Goal: Transaction & Acquisition: Purchase product/service

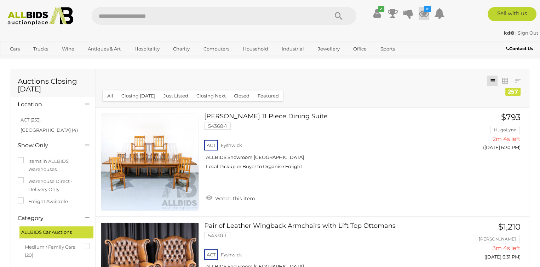
click at [425, 9] on icon "18" at bounding box center [427, 9] width 7 height 6
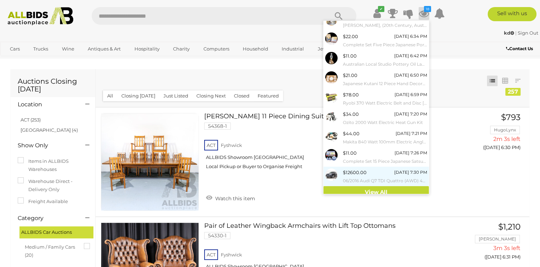
scroll to position [51, 0]
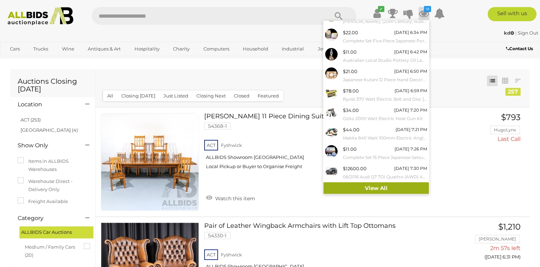
click at [377, 186] on link "View All" at bounding box center [375, 188] width 105 height 12
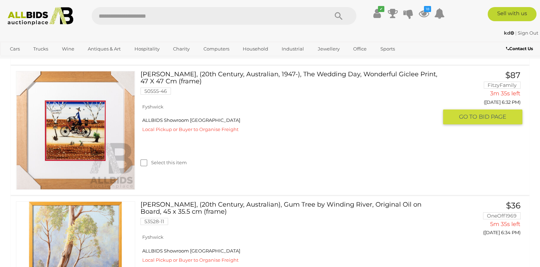
scroll to position [141, 0]
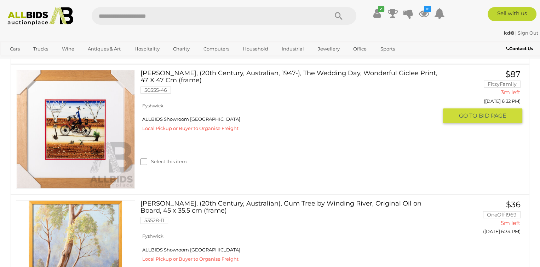
click at [72, 117] on link at bounding box center [75, 129] width 119 height 119
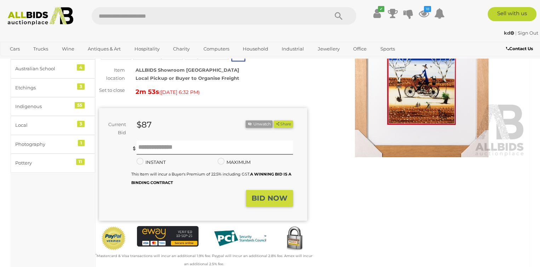
scroll to position [71, 0]
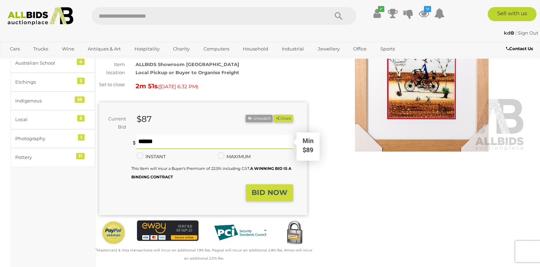
click at [144, 146] on input "text" at bounding box center [214, 142] width 156 height 14
type input "***"
click at [273, 197] on strong "BID NOW" at bounding box center [269, 192] width 36 height 8
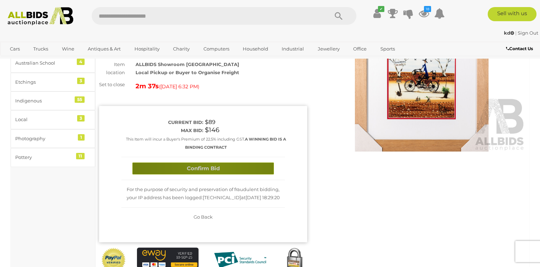
click at [213, 170] on button "Confirm Bid" at bounding box center [202, 169] width 141 height 12
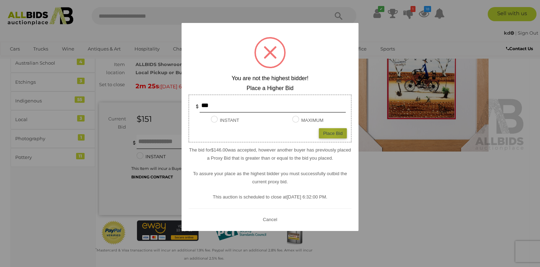
click at [331, 133] on div "Place Bid" at bounding box center [333, 133] width 28 height 10
type input "***"
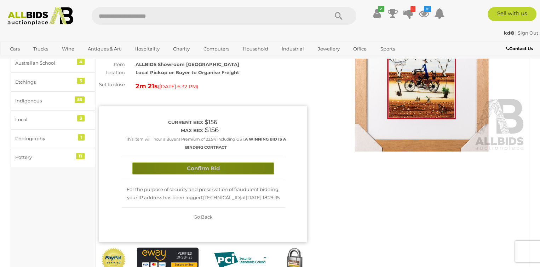
click at [209, 173] on button "Confirm Bid" at bounding box center [202, 169] width 141 height 12
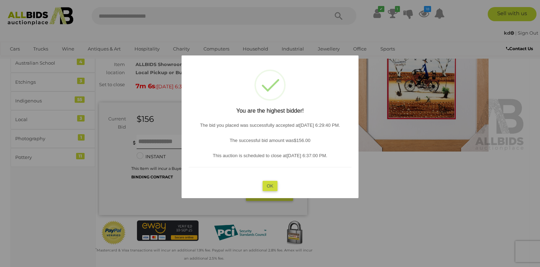
click at [272, 185] on button "OK" at bounding box center [269, 186] width 15 height 10
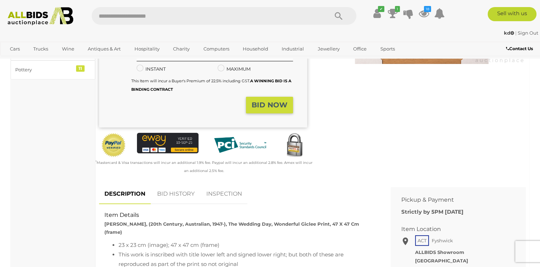
scroll to position [177, 0]
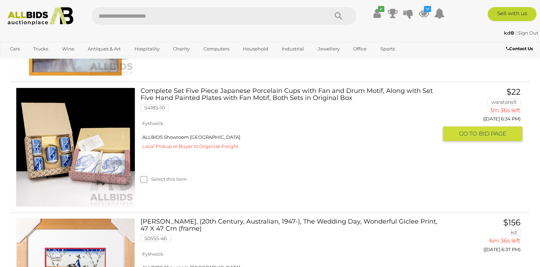
scroll to position [248, 0]
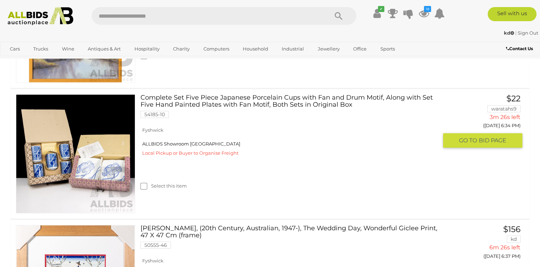
click at [91, 169] on img at bounding box center [75, 154] width 118 height 118
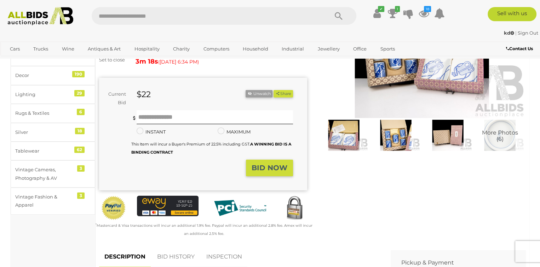
scroll to position [106, 0]
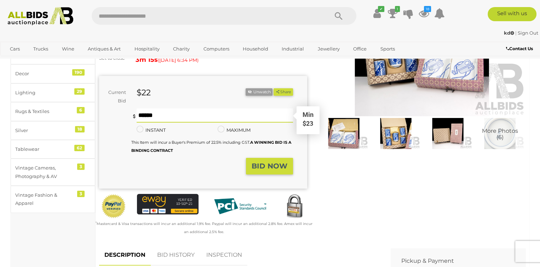
click at [147, 121] on input "text" at bounding box center [214, 116] width 156 height 14
type input "**"
click at [267, 170] on strong "BID NOW" at bounding box center [269, 166] width 36 height 8
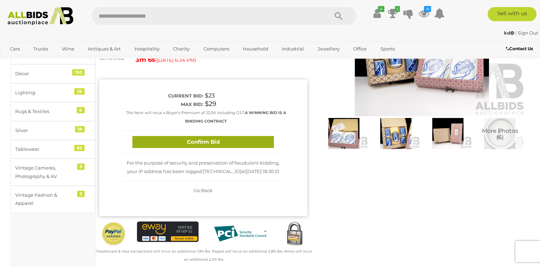
click at [230, 148] on button "Confirm Bid" at bounding box center [202, 142] width 141 height 12
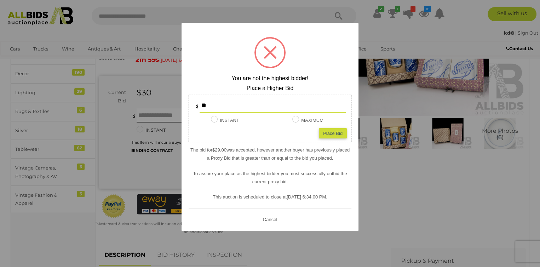
click at [326, 131] on div "Place Bid" at bounding box center [333, 133] width 28 height 10
type input "**"
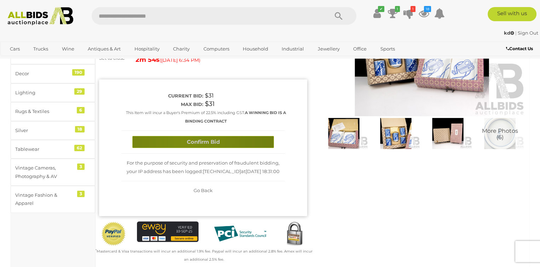
click at [184, 147] on button "Confirm Bid" at bounding box center [202, 142] width 141 height 12
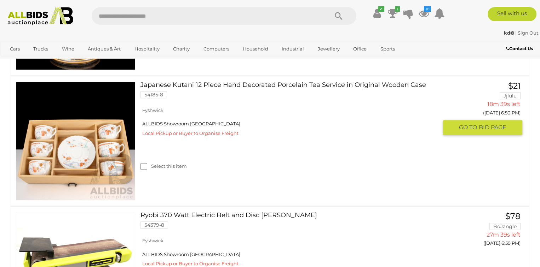
scroll to position [652, 0]
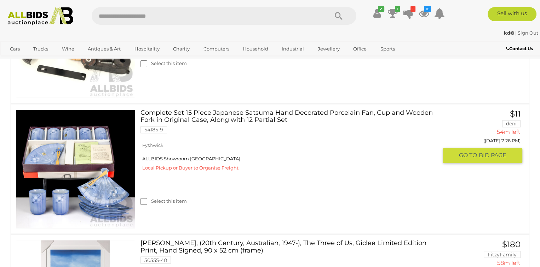
scroll to position [1147, 0]
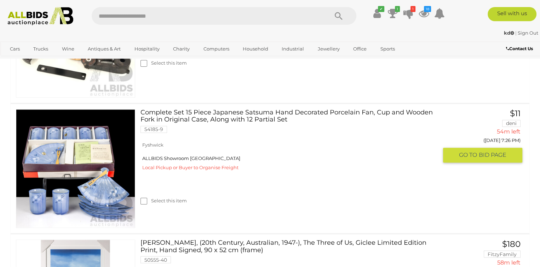
click at [73, 145] on link at bounding box center [75, 168] width 119 height 119
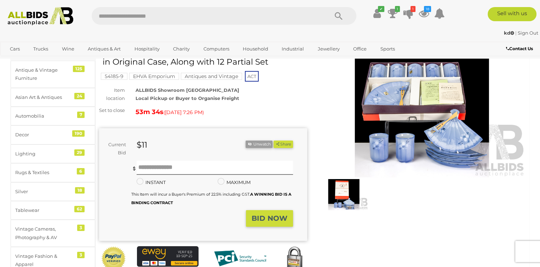
scroll to position [35, 0]
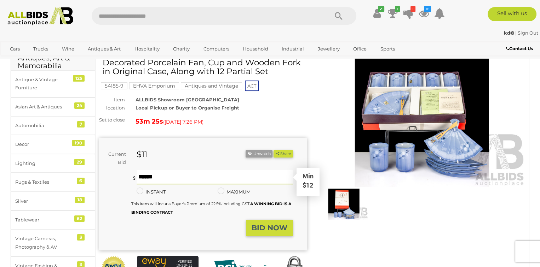
click at [158, 181] on input "text" at bounding box center [214, 177] width 156 height 14
type input "**"
click at [273, 150] on button "Share" at bounding box center [282, 153] width 19 height 7
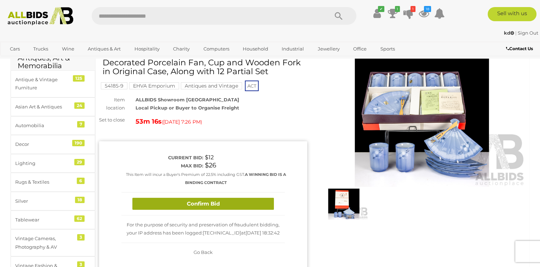
click at [179, 209] on button "Confirm Bid" at bounding box center [202, 204] width 141 height 12
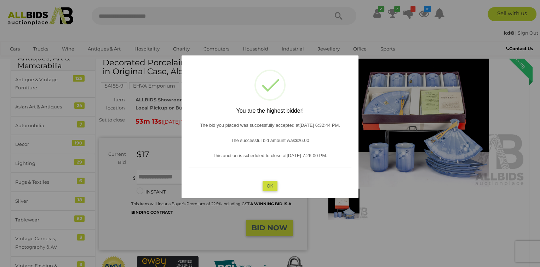
click at [270, 186] on button "OK" at bounding box center [269, 186] width 15 height 10
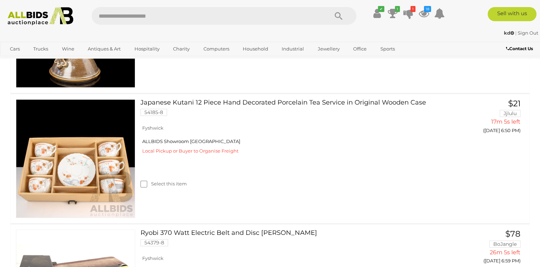
scroll to position [646, 0]
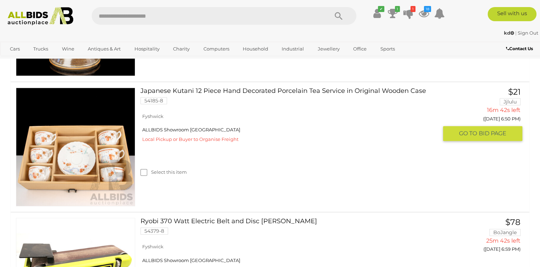
click at [101, 153] on img at bounding box center [75, 147] width 118 height 118
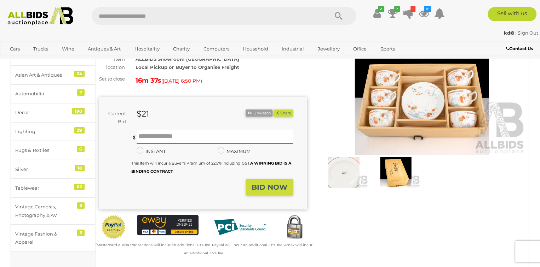
scroll to position [71, 0]
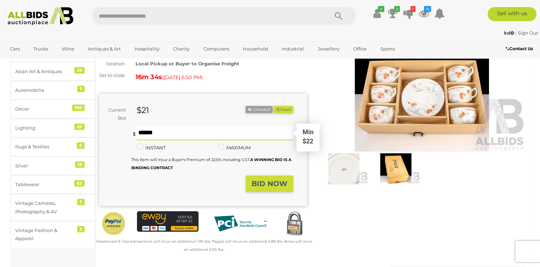
click at [146, 134] on input "text" at bounding box center [214, 133] width 156 height 14
type input "**"
click at [261, 188] on strong "BID NOW" at bounding box center [269, 184] width 36 height 8
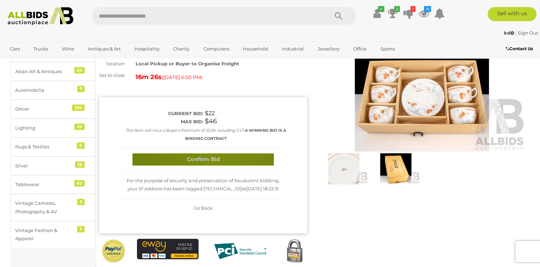
click at [217, 165] on button "Confirm Bid" at bounding box center [202, 159] width 141 height 12
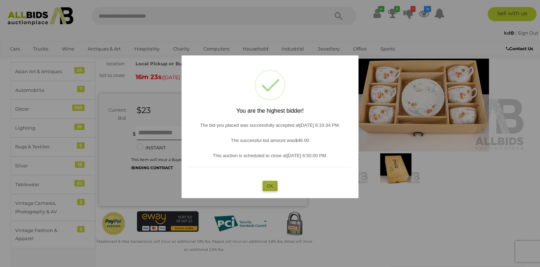
click at [269, 184] on button "OK" at bounding box center [269, 186] width 15 height 10
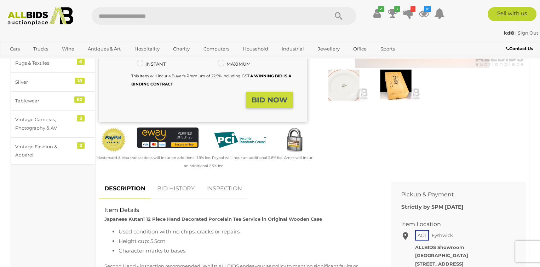
scroll to position [177, 0]
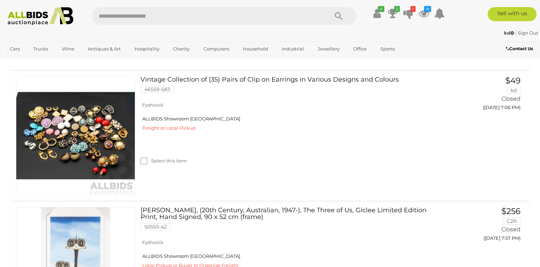
scroll to position [2706, 0]
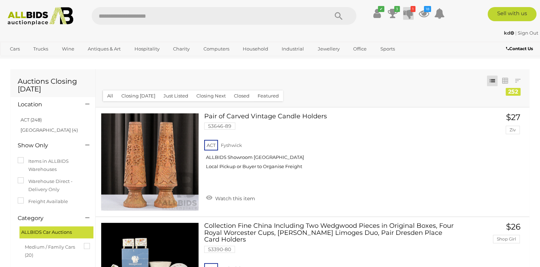
click at [412, 10] on icon "1" at bounding box center [412, 9] width 5 height 6
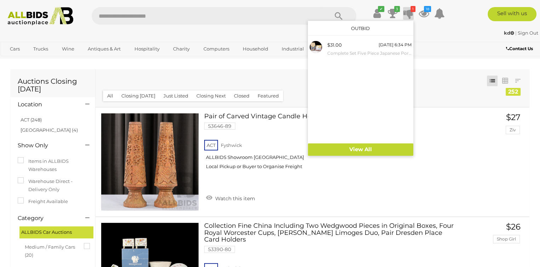
click at [411, 10] on icon "1" at bounding box center [412, 9] width 5 height 6
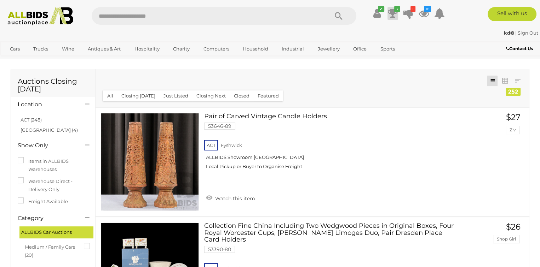
click at [395, 10] on icon "3" at bounding box center [397, 9] width 6 height 6
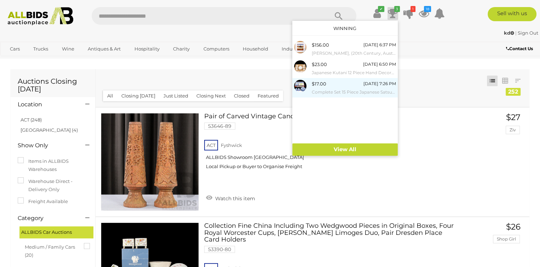
click at [340, 89] on small "Complete Set 15 Piece Japanese Satsuma Hand Decorated Porcelain Fan, Cup and Wo…" at bounding box center [354, 92] width 84 height 8
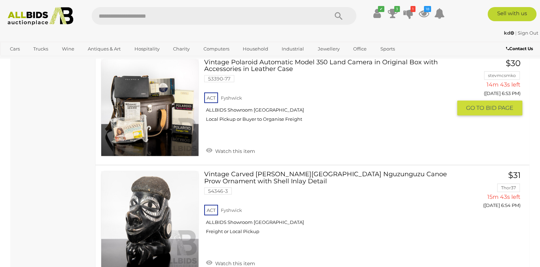
scroll to position [4809, 0]
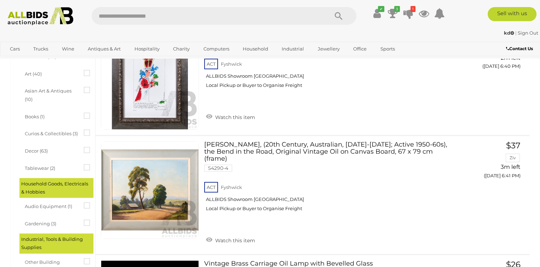
scroll to position [3379, 0]
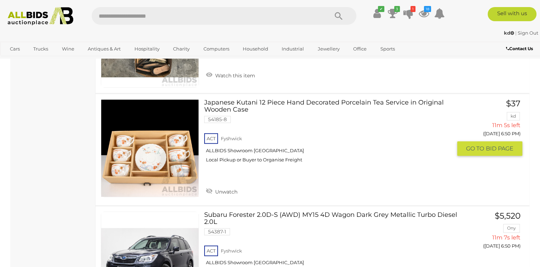
click at [158, 122] on link at bounding box center [150, 148] width 98 height 98
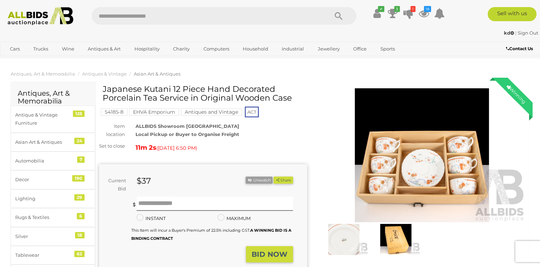
click at [428, 149] on img at bounding box center [422, 155] width 208 height 134
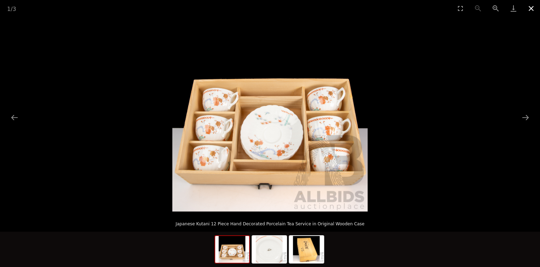
click at [530, 7] on button "Close gallery" at bounding box center [531, 8] width 18 height 17
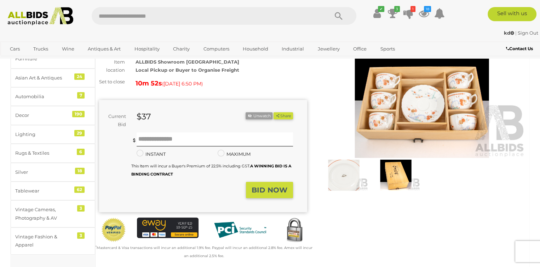
scroll to position [71, 0]
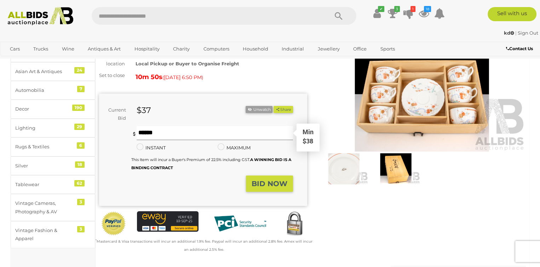
click at [145, 139] on input "text" at bounding box center [214, 133] width 156 height 14
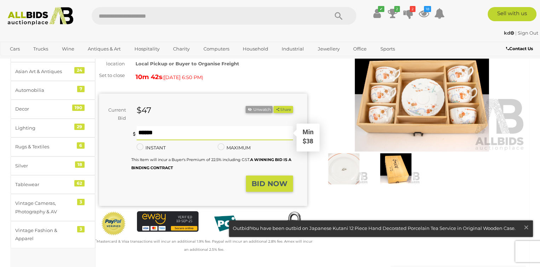
type input "*"
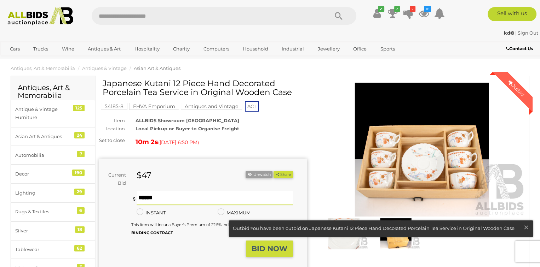
scroll to position [0, 0]
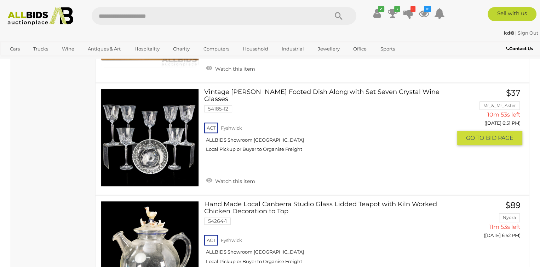
scroll to position [3591, 0]
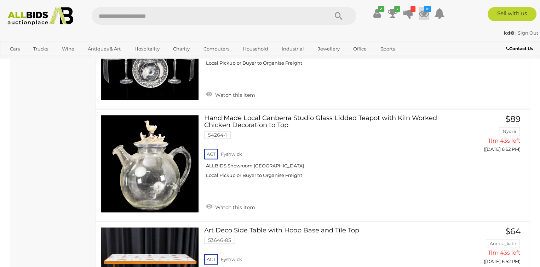
click at [429, 9] on icon "18" at bounding box center [427, 9] width 7 height 6
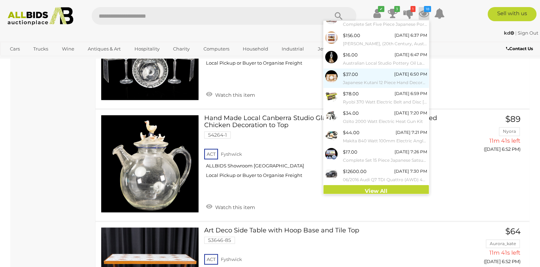
scroll to position [51, 0]
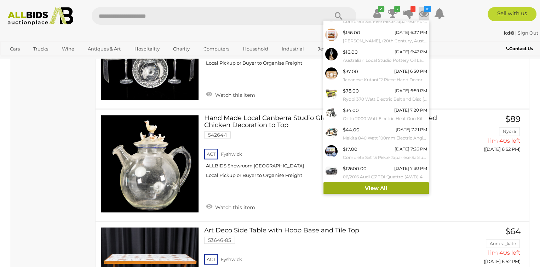
click at [391, 188] on link "View All" at bounding box center [375, 188] width 105 height 12
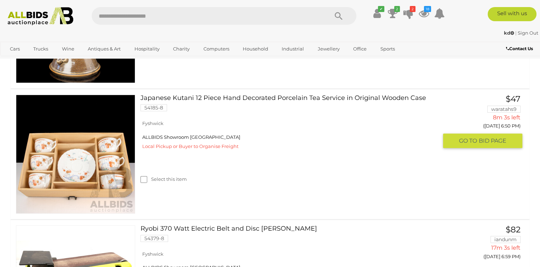
scroll to position [248, 0]
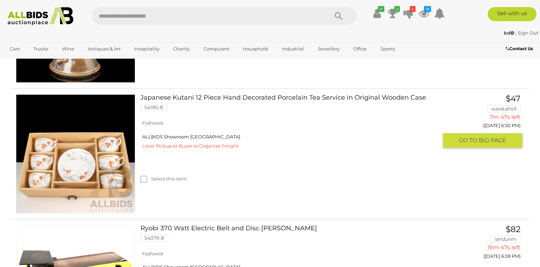
click at [164, 97] on link "Japanese Kutani 12 Piece Hand Decorated Porcelain Tea Service in Original Woode…" at bounding box center [292, 105] width 292 height 22
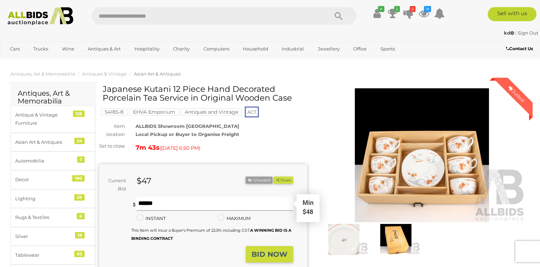
click at [160, 207] on input "text" at bounding box center [214, 204] width 156 height 14
type input "**"
click at [273, 177] on button "Share" at bounding box center [282, 180] width 19 height 7
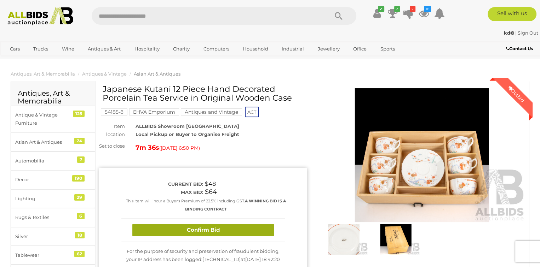
click at [205, 235] on button "Confirm Bid" at bounding box center [202, 230] width 141 height 12
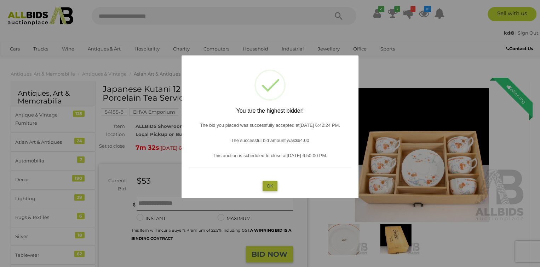
click at [271, 185] on button "OK" at bounding box center [269, 186] width 15 height 10
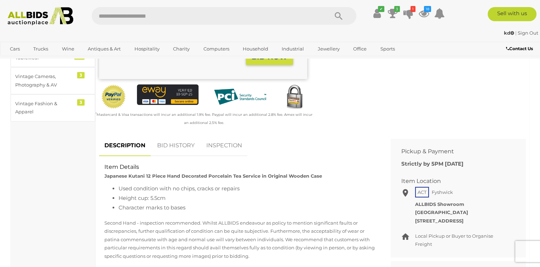
scroll to position [212, 0]
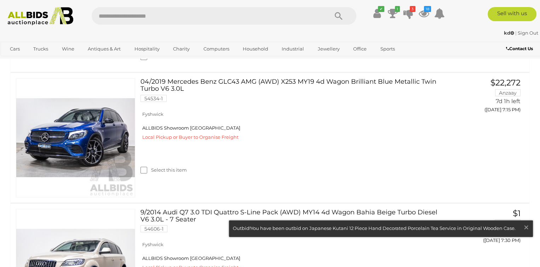
scroll to position [1678, 0]
